Goal: Use online tool/utility: Utilize a website feature to perform a specific function

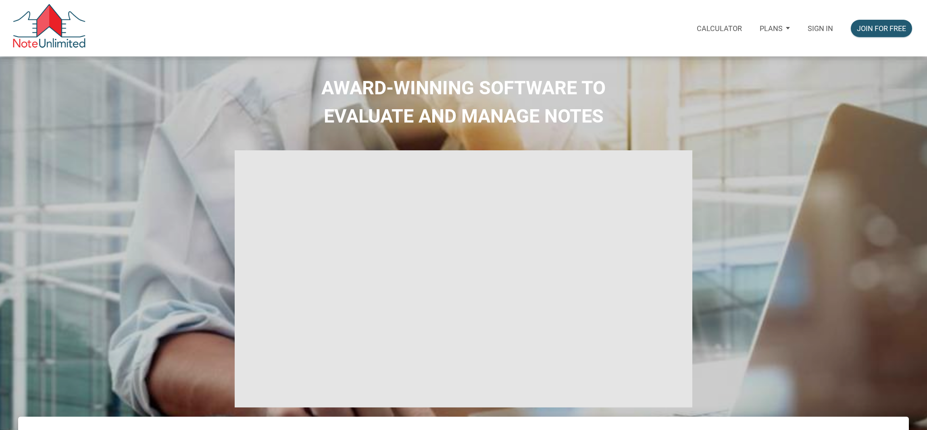
select select
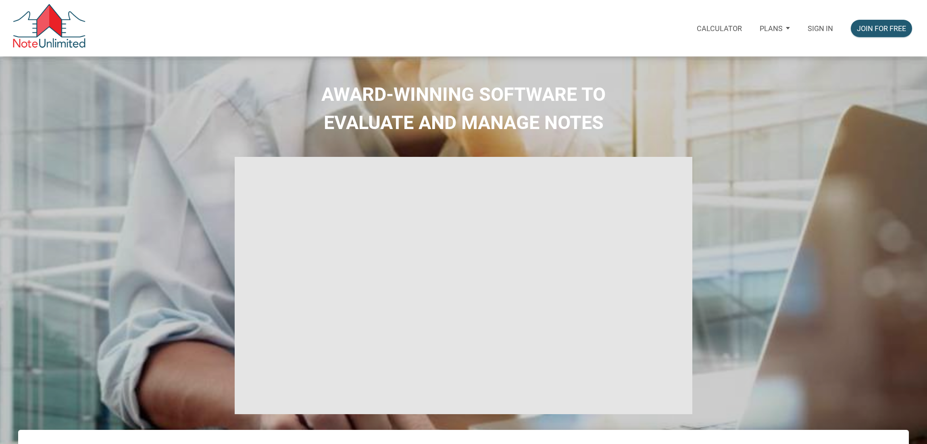
type input "Introduction to new features"
select select
click at [810, 29] on p "Sign in" at bounding box center [820, 28] width 25 height 8
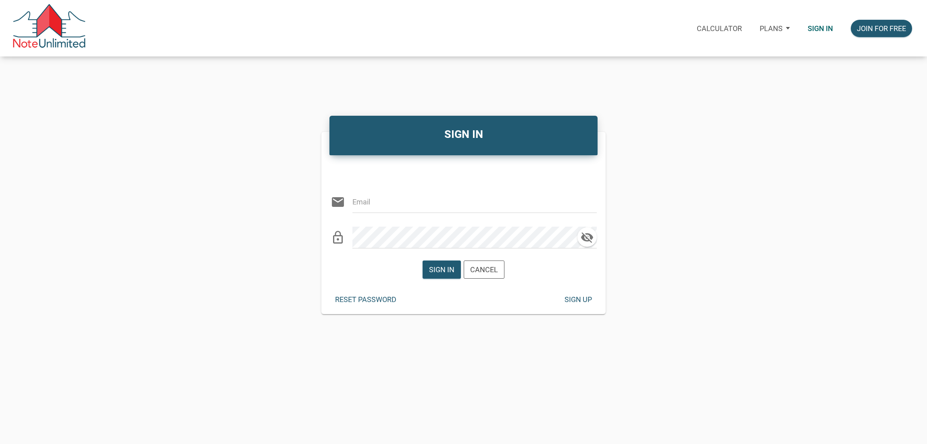
type input "[EMAIL_ADDRESS][DOMAIN_NAME]"
click at [448, 270] on div "Sign in" at bounding box center [441, 269] width 25 height 11
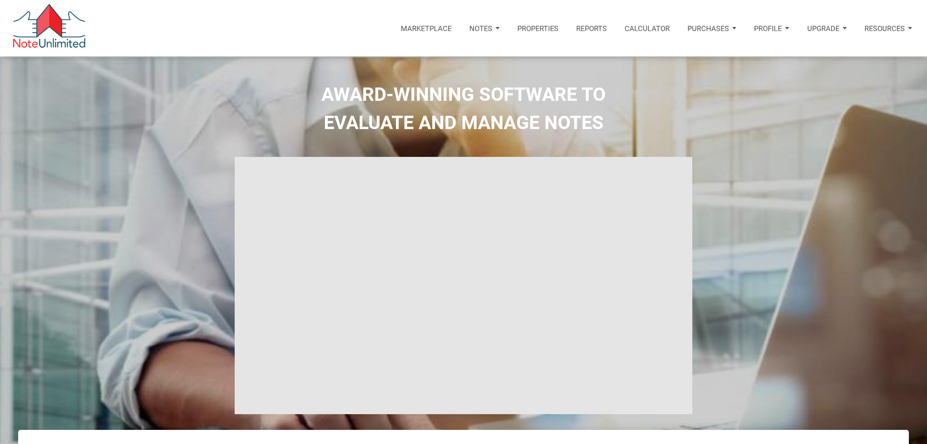
type input "Introduction to new features"
select select
click at [655, 29] on p "Calculator" at bounding box center [647, 28] width 45 height 8
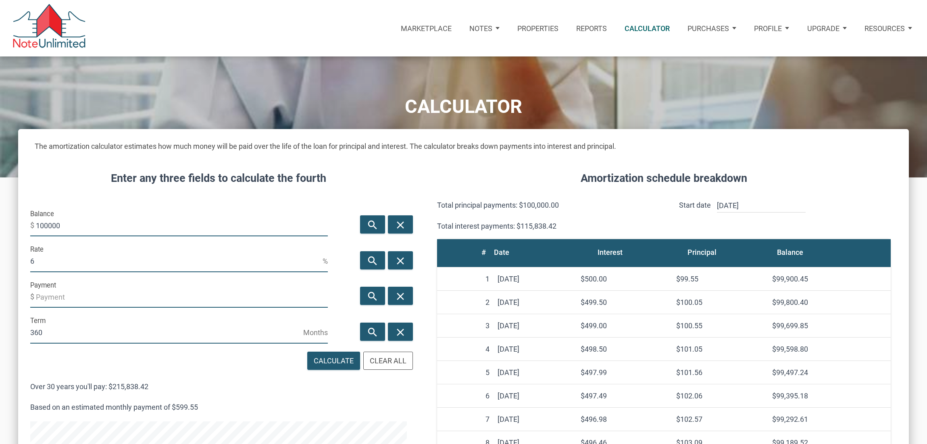
scroll to position [537, 891]
drag, startPoint x: 69, startPoint y: 229, endPoint x: 9, endPoint y: 224, distance: 59.9
click at [10, 223] on div "CALCULATOR The amortization calculator estimates how much money will be paid ov…" at bounding box center [463, 361] width 927 height 610
type input "168750"
drag, startPoint x: 60, startPoint y: 262, endPoint x: 10, endPoint y: 261, distance: 50.0
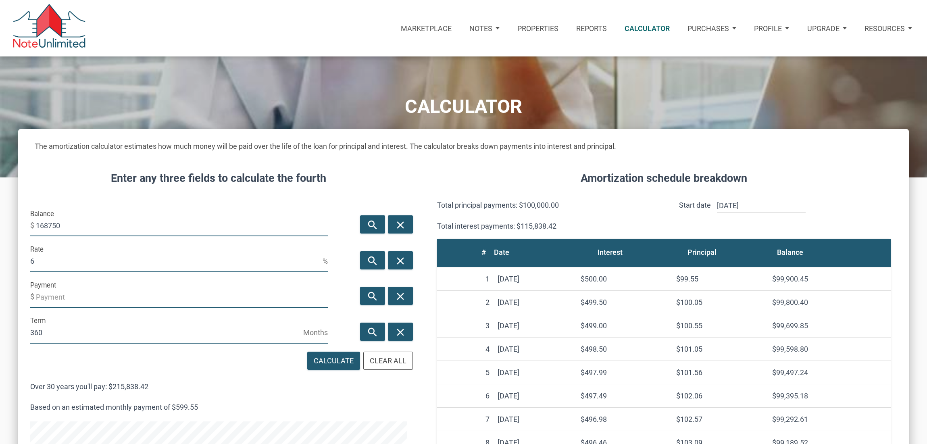
click at [10, 261] on div "CALCULATOR The amortization calculator estimates how much money will be paid ov…" at bounding box center [463, 361] width 927 height 610
type input "3"
click at [372, 298] on icon "search" at bounding box center [373, 296] width 10 height 12
type input "-711.46"
drag, startPoint x: 38, startPoint y: 297, endPoint x: 86, endPoint y: 296, distance: 47.2
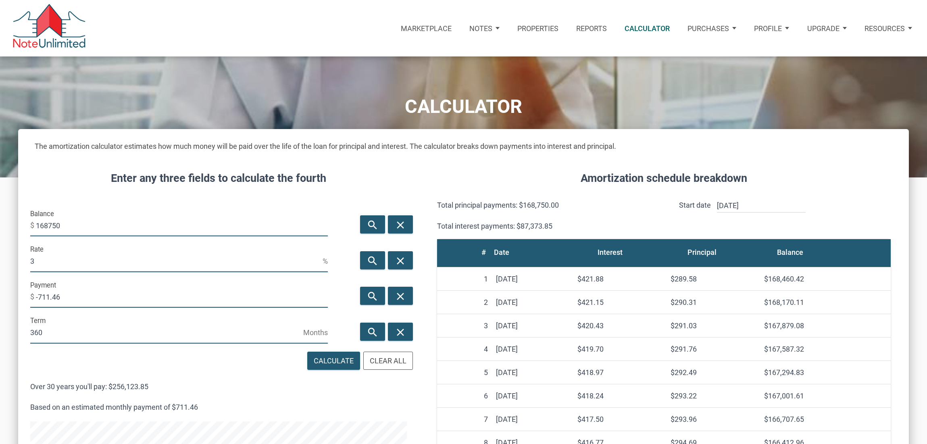
click at [75, 295] on input "-711.46" at bounding box center [182, 297] width 292 height 22
